Goal: Information Seeking & Learning: Learn about a topic

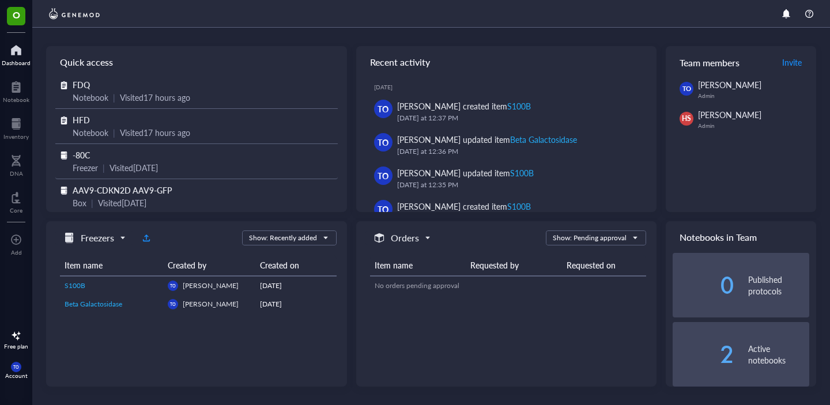
click at [77, 156] on span "-80C" at bounding box center [81, 155] width 17 height 12
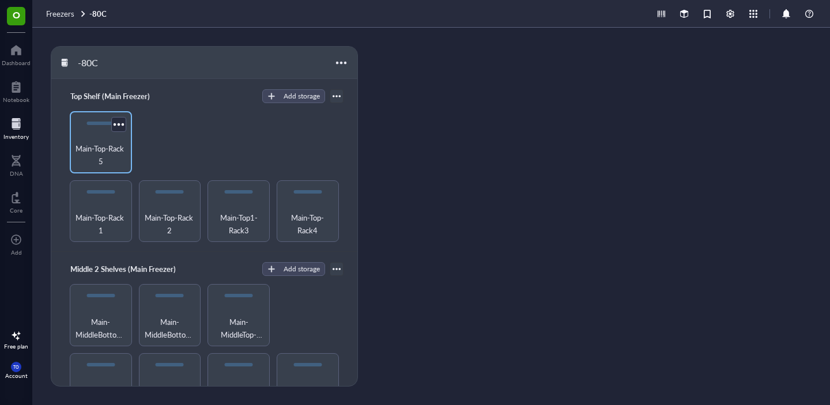
click at [97, 158] on span "Main-Top-Rack 5" at bounding box center [100, 154] width 51 height 25
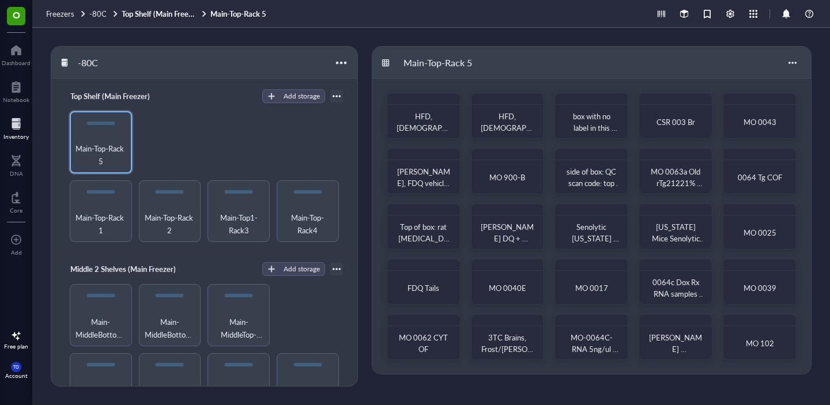
click at [17, 131] on div at bounding box center [15, 124] width 25 height 18
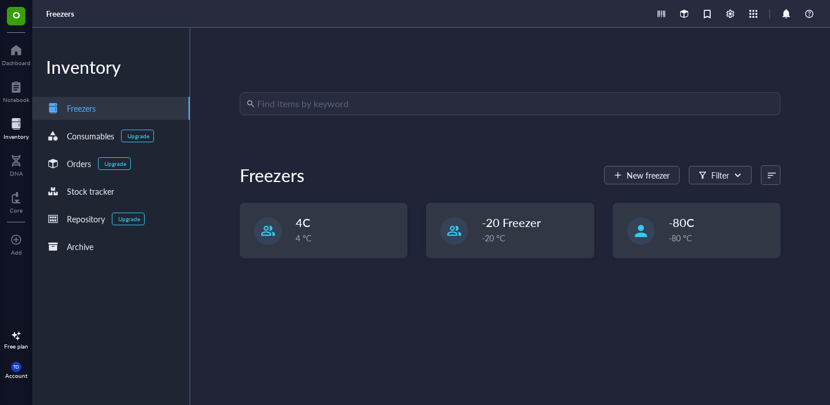
click at [321, 115] on div "Find items by keyword Freezers New freezer Filter 4C 4 °C -20 Freezer -20 °C -8…" at bounding box center [510, 216] width 540 height 248
click at [319, 113] on input "search" at bounding box center [515, 104] width 516 height 22
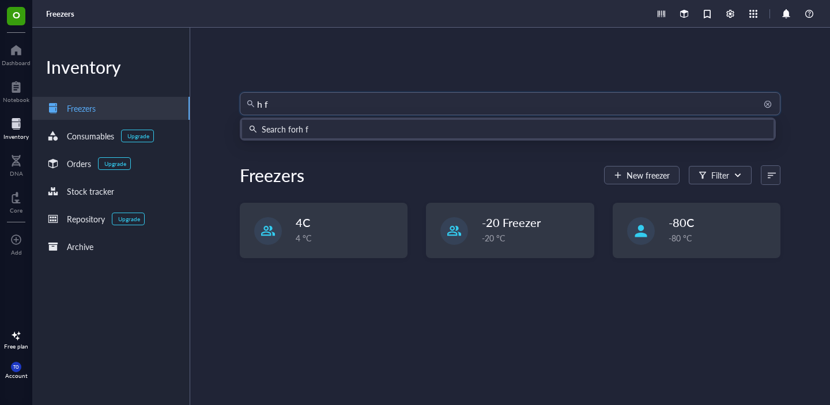
type input "h f d"
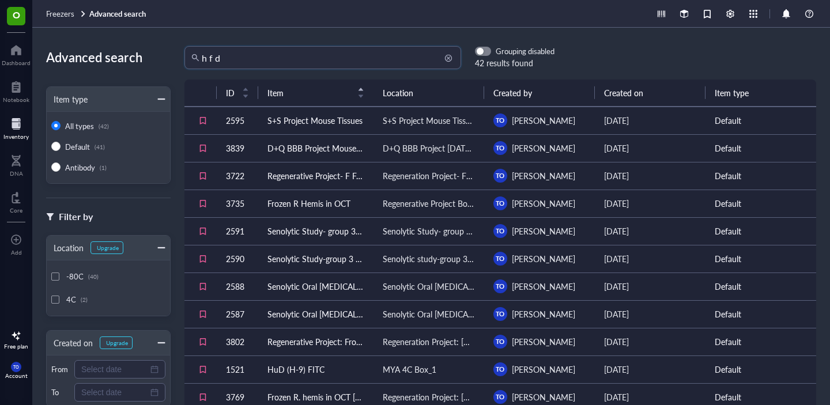
click at [271, 57] on input "h f d" at bounding box center [328, 58] width 252 height 22
type input "h"
type input "HFD"
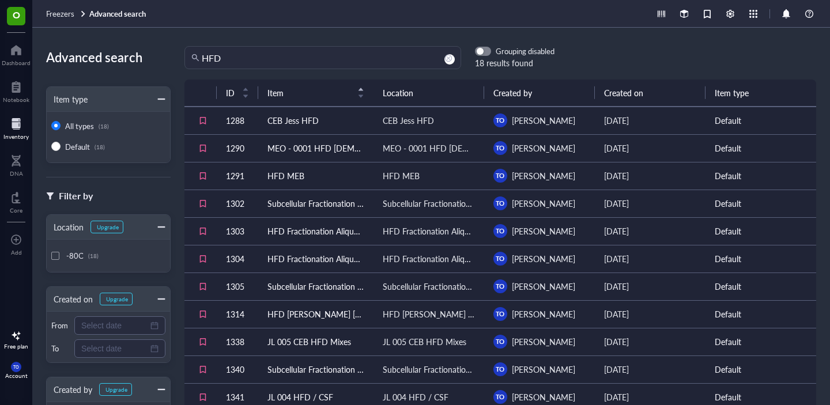
drag, startPoint x: 368, startPoint y: 96, endPoint x: 406, endPoint y: 96, distance: 37.4
click at [406, 96] on tr "ID Item Location Created by Created on Item type" at bounding box center [499, 92] width 631 height 27
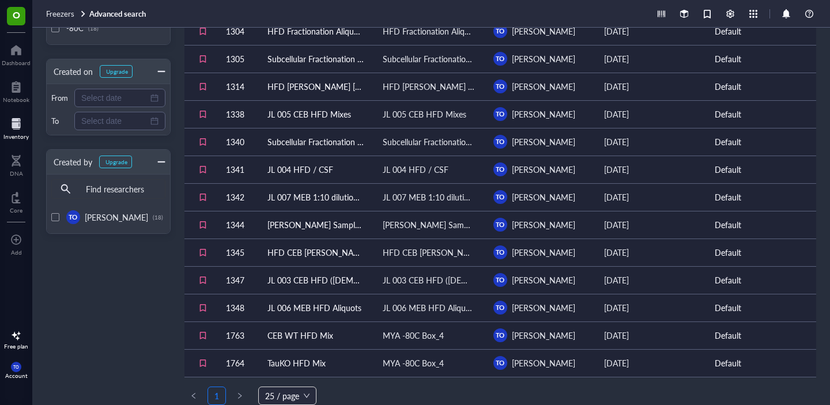
scroll to position [236, 0]
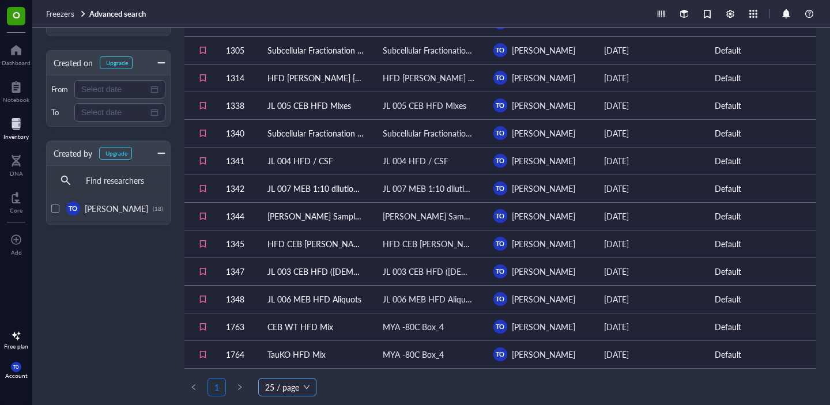
click at [291, 391] on span "25 / page" at bounding box center [287, 386] width 44 height 17
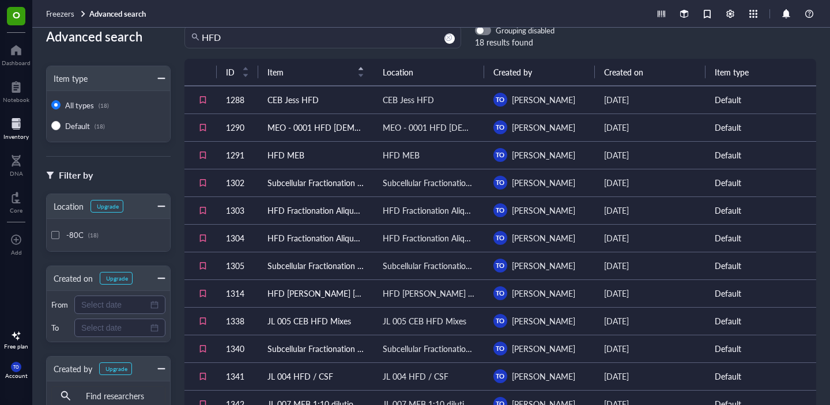
scroll to position [20, 0]
click at [330, 241] on td "HFD Fractionation Aliquot [DEMOGRAPHIC_DATA]" at bounding box center [315, 239] width 115 height 28
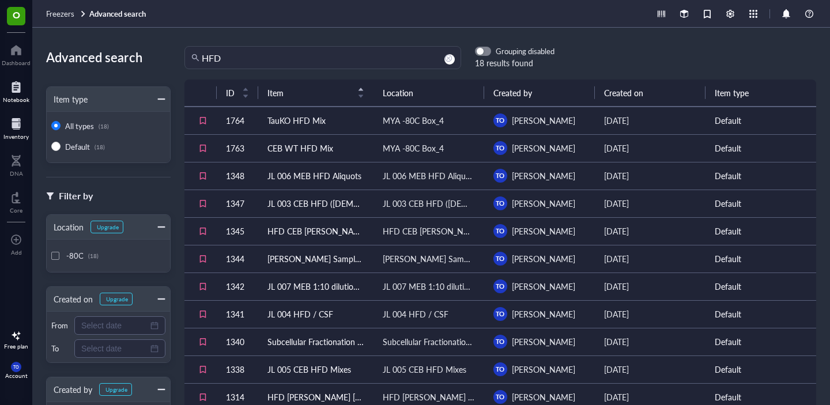
click at [15, 99] on div "Notebook" at bounding box center [16, 99] width 26 height 7
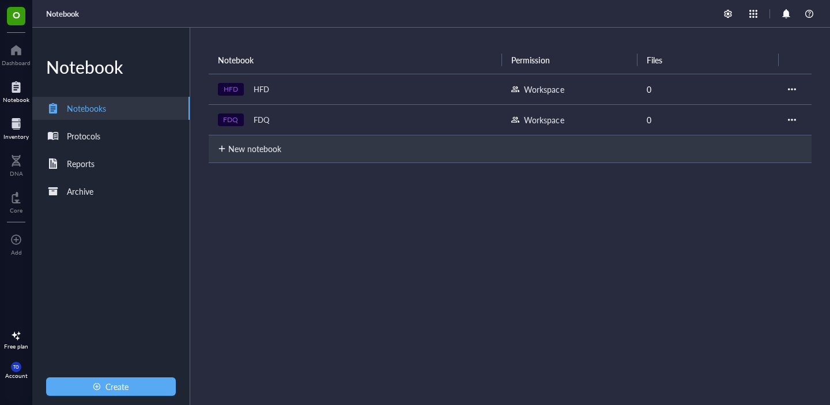
click at [14, 125] on div at bounding box center [15, 124] width 25 height 18
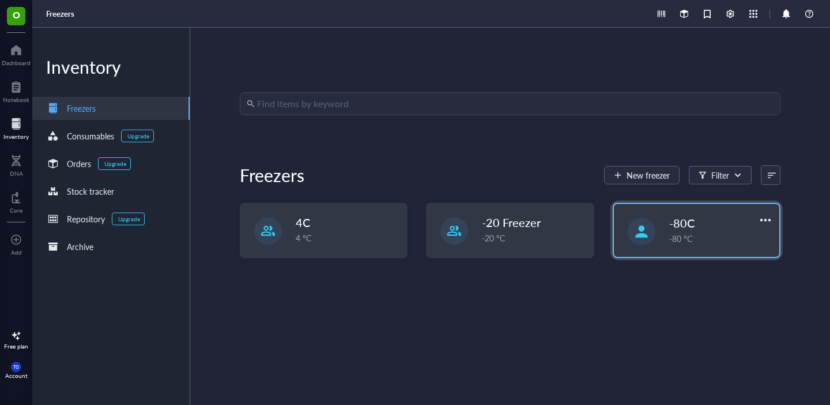
click at [629, 249] on div "-80C -80 °C" at bounding box center [696, 230] width 165 height 53
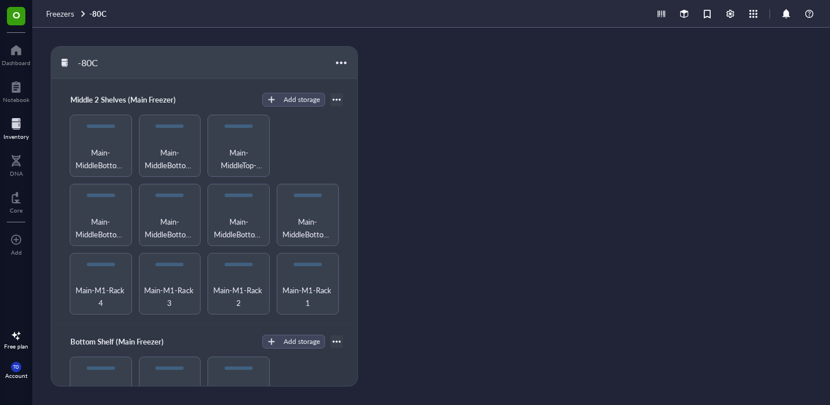
scroll to position [168, 0]
click at [311, 294] on span "Main-M1-Rack 1" at bounding box center [307, 297] width 51 height 25
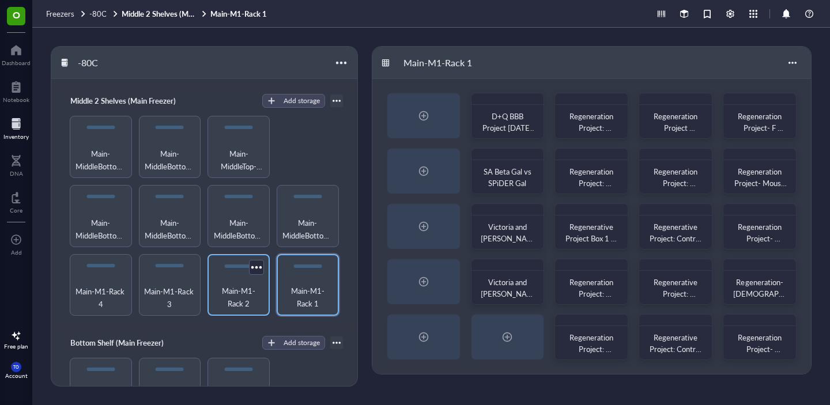
click at [249, 274] on div "Main-M1-Rack 2" at bounding box center [238, 285] width 62 height 62
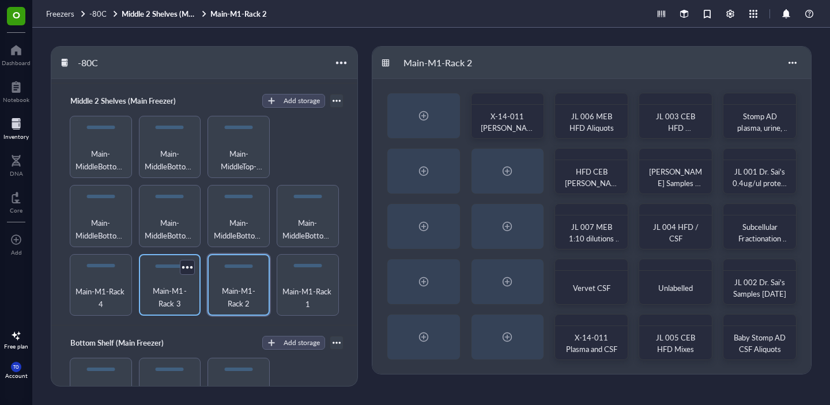
click at [189, 278] on div "Main-M1-Rack 3" at bounding box center [170, 285] width 62 height 62
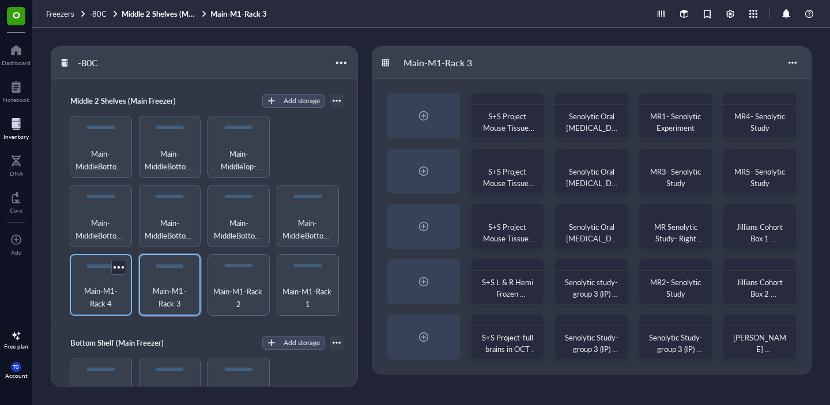
click at [119, 285] on span "Main-M1-Rack 4" at bounding box center [100, 297] width 51 height 25
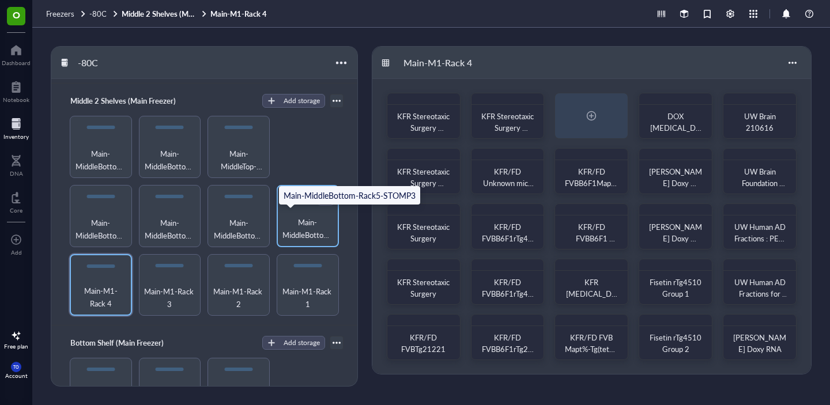
click at [298, 226] on span "Main-MiddleBottom-Rack5-STOMP3" at bounding box center [307, 228] width 51 height 25
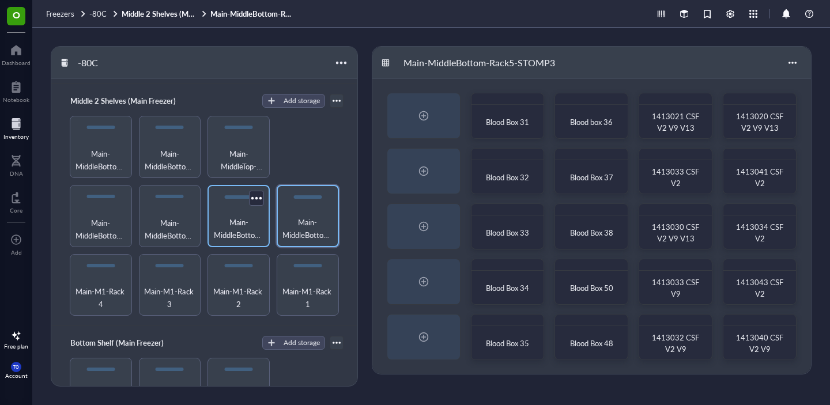
click at [251, 216] on span "Main-MiddleBottom-Rack4-STOMP2" at bounding box center [238, 228] width 51 height 25
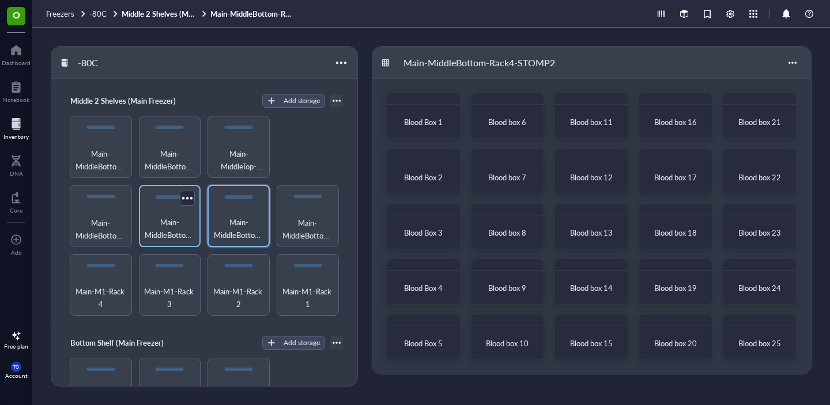
click at [168, 221] on span "Main-MiddleBottom-Rack3-STOMP1" at bounding box center [170, 228] width 51 height 25
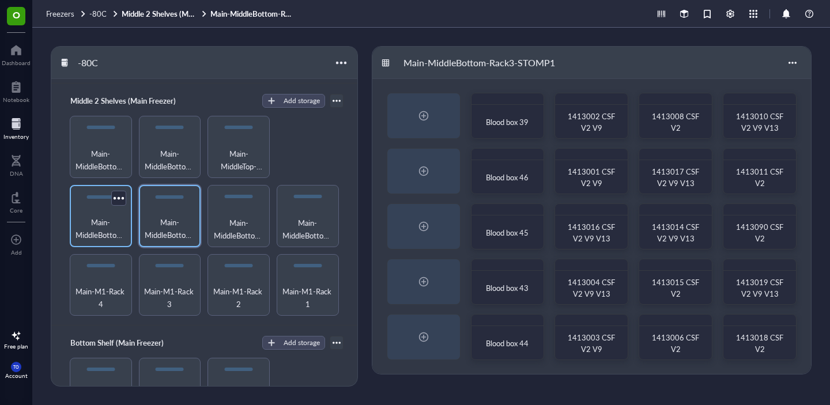
click at [125, 217] on div "Main-MiddleBottom-Rack1" at bounding box center [101, 216] width 62 height 62
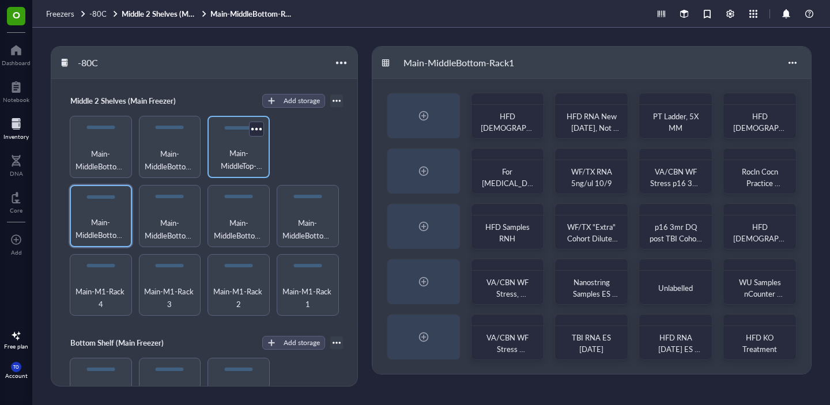
click at [238, 155] on span "Main-MiddleTop-Rack1-Big SToMP UTHSA" at bounding box center [238, 159] width 51 height 25
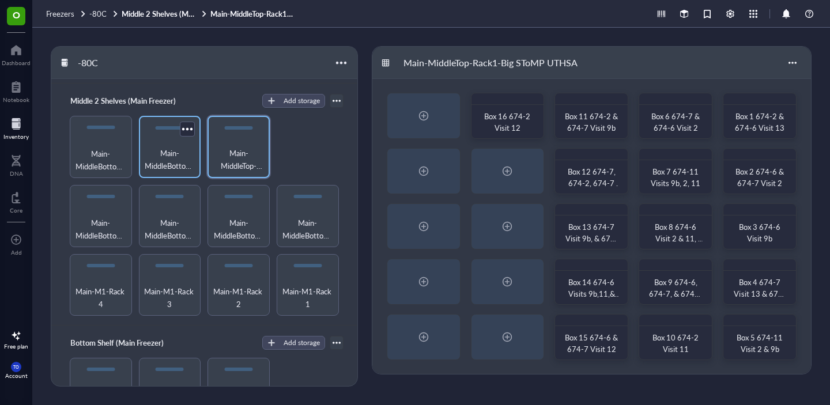
click at [140, 149] on div "Main-MiddleBottom-Rack5-STOMP4" at bounding box center [170, 147] width 62 height 62
